Goal: Navigation & Orientation: Find specific page/section

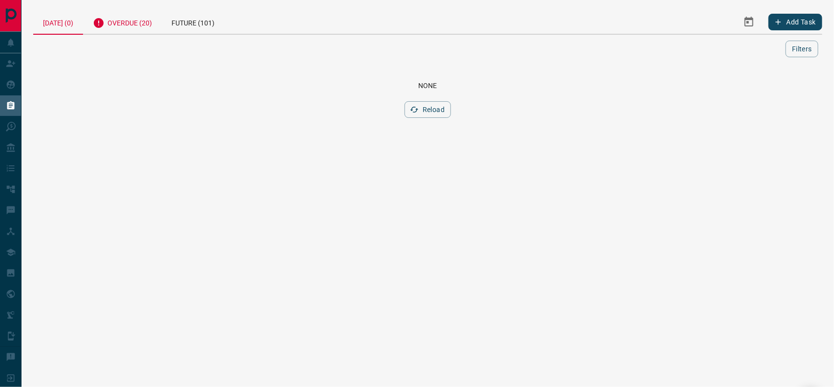
click at [147, 22] on div "Overdue (20)" at bounding box center [122, 22] width 79 height 24
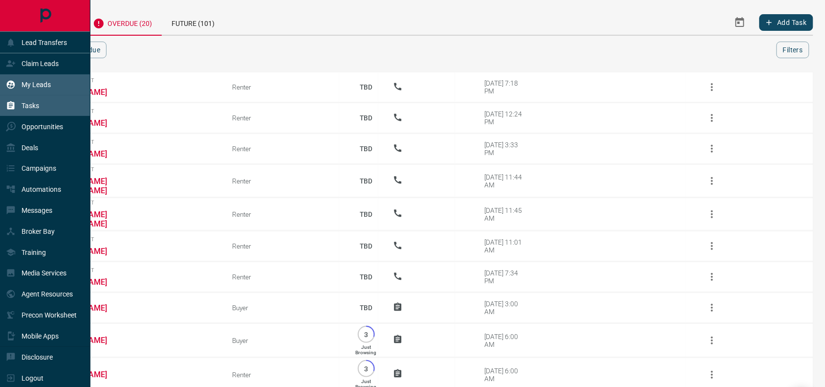
click at [32, 82] on p "My Leads" at bounding box center [36, 85] width 29 height 8
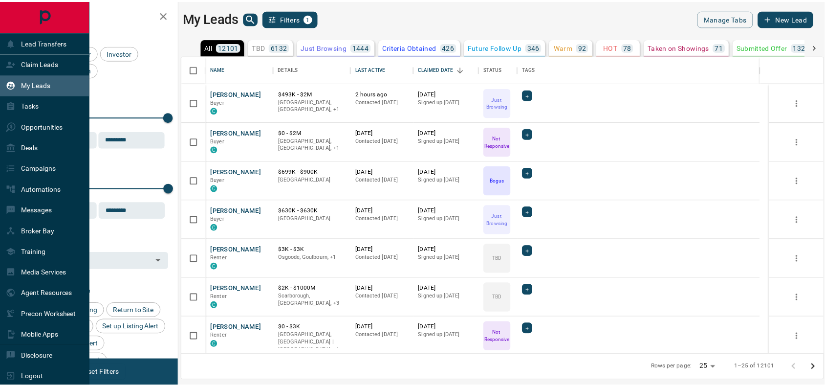
scroll to position [289, 640]
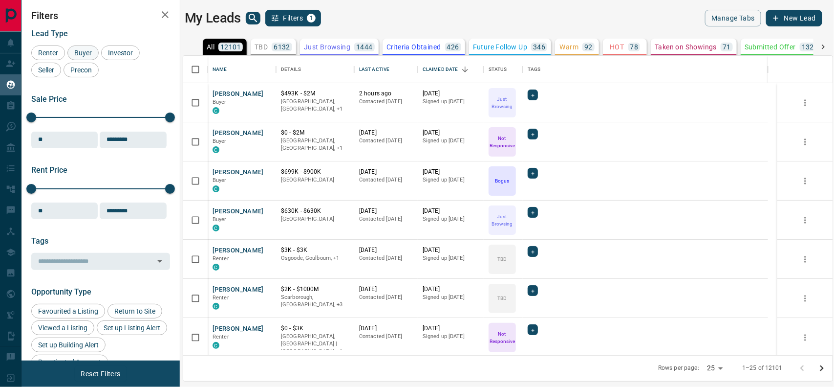
click at [85, 49] on span "Buyer" at bounding box center [83, 53] width 24 height 8
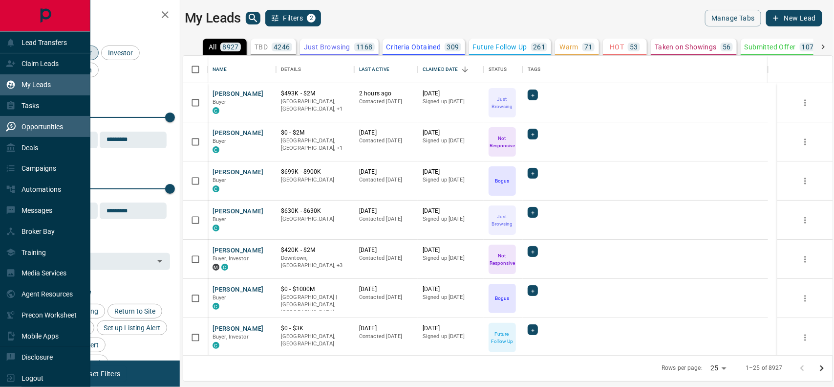
click at [37, 128] on p "Opportunities" at bounding box center [43, 127] width 42 height 8
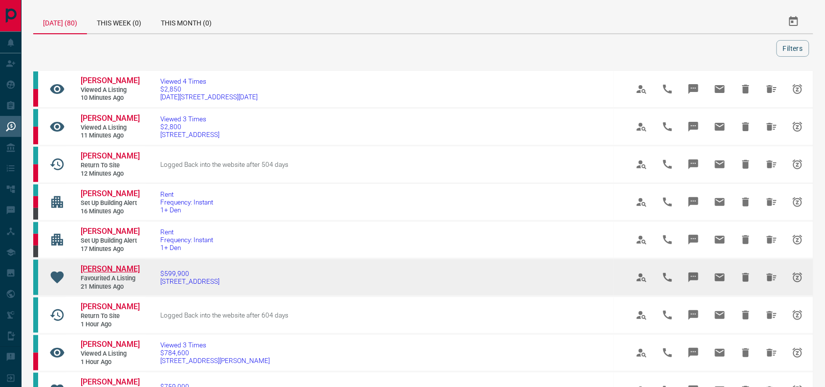
click at [103, 269] on span "[PERSON_NAME]" at bounding box center [110, 268] width 59 height 9
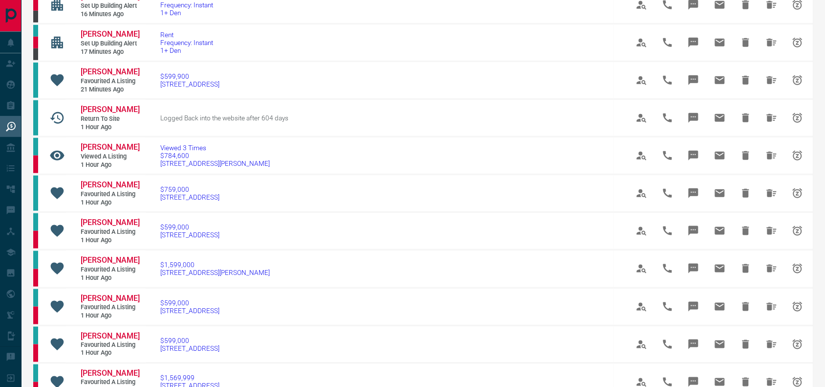
scroll to position [210, 0]
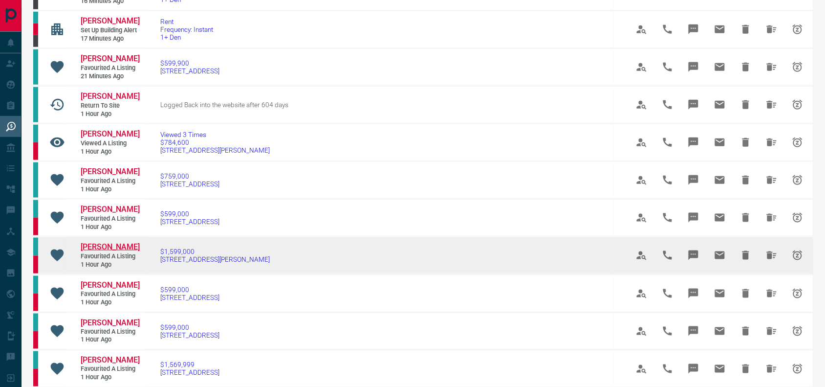
click at [100, 247] on span "[PERSON_NAME]" at bounding box center [110, 246] width 59 height 9
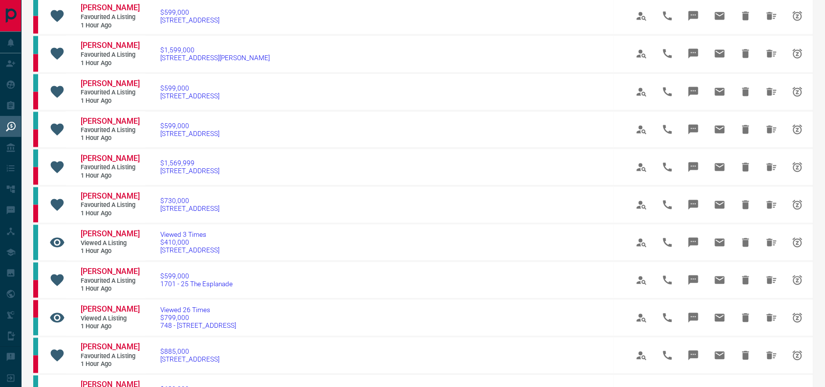
scroll to position [417, 0]
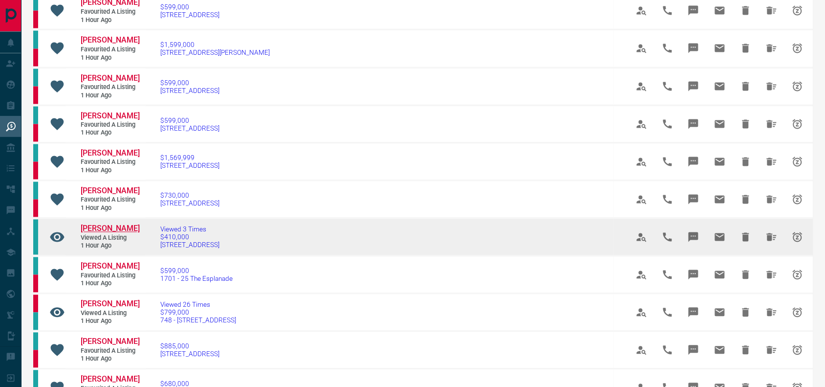
click at [100, 224] on span "[PERSON_NAME]" at bounding box center [110, 228] width 59 height 9
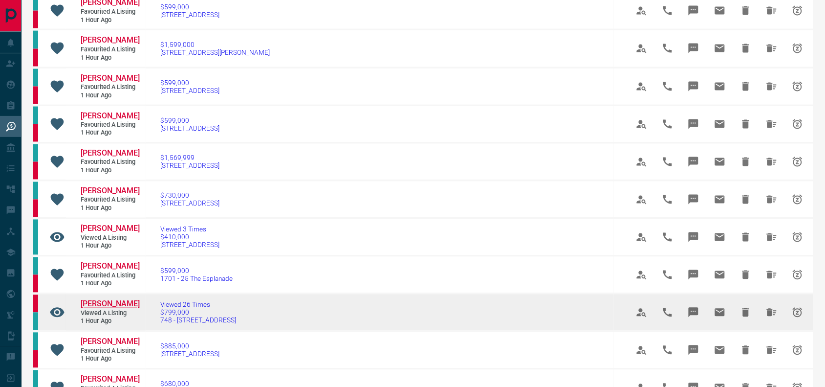
click at [96, 299] on span "[PERSON_NAME]" at bounding box center [110, 303] width 59 height 9
